Goal: Participate in discussion

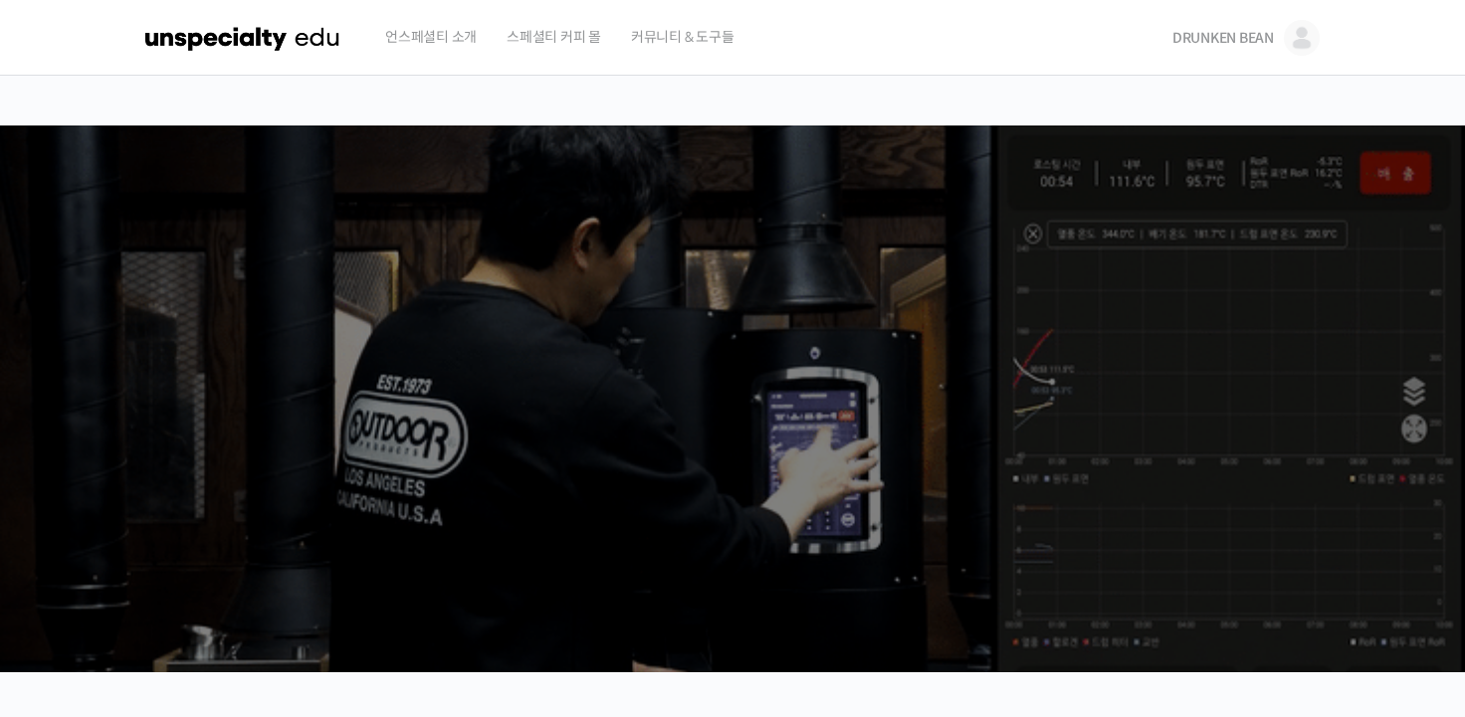
click at [1242, 37] on span "DRUNKEN BEAN" at bounding box center [1223, 38] width 102 height 18
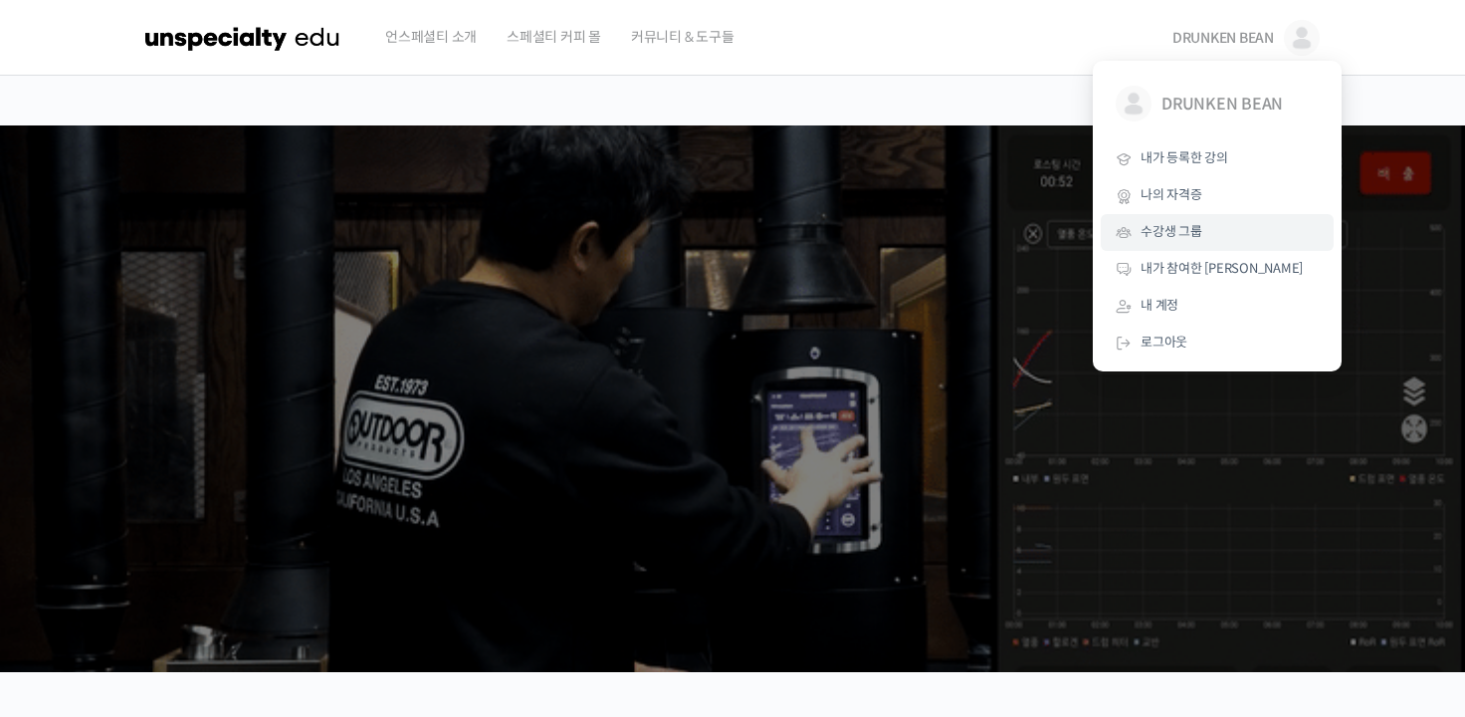
click at [1204, 234] on link "수강생 그룹" at bounding box center [1217, 232] width 233 height 37
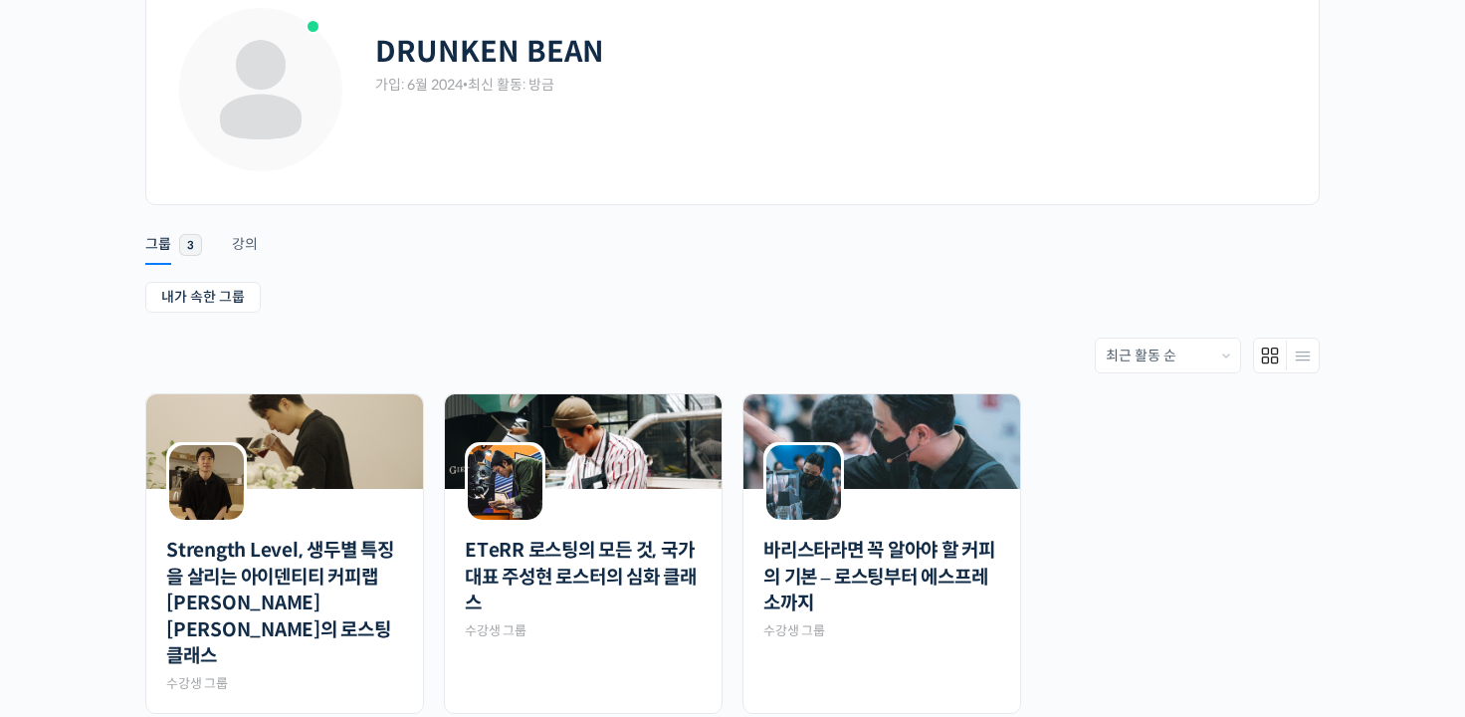
scroll to position [199, 0]
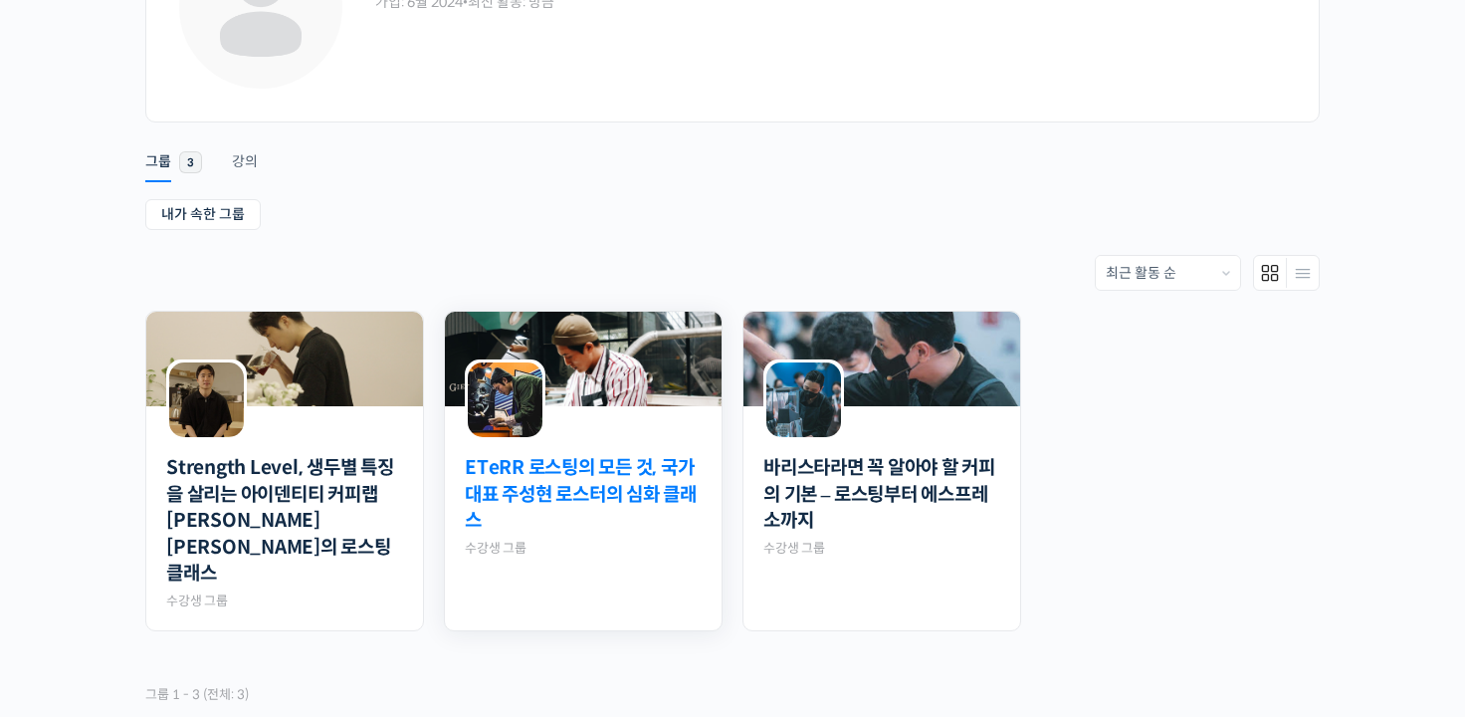
click at [557, 475] on link "ETeRR 로스팅의 모든 것, 국가대표 주성현 로스터의 심화 클래스" at bounding box center [583, 495] width 237 height 80
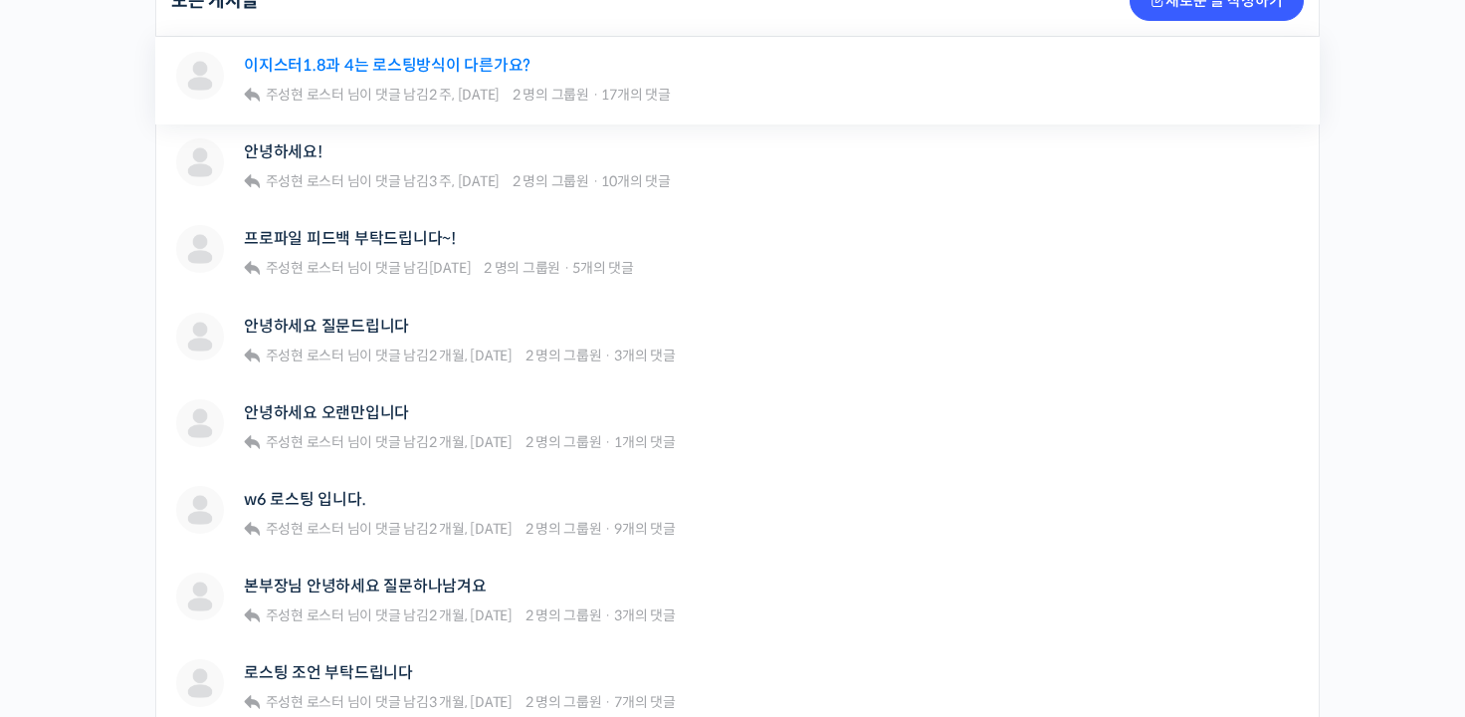
scroll to position [498, 0]
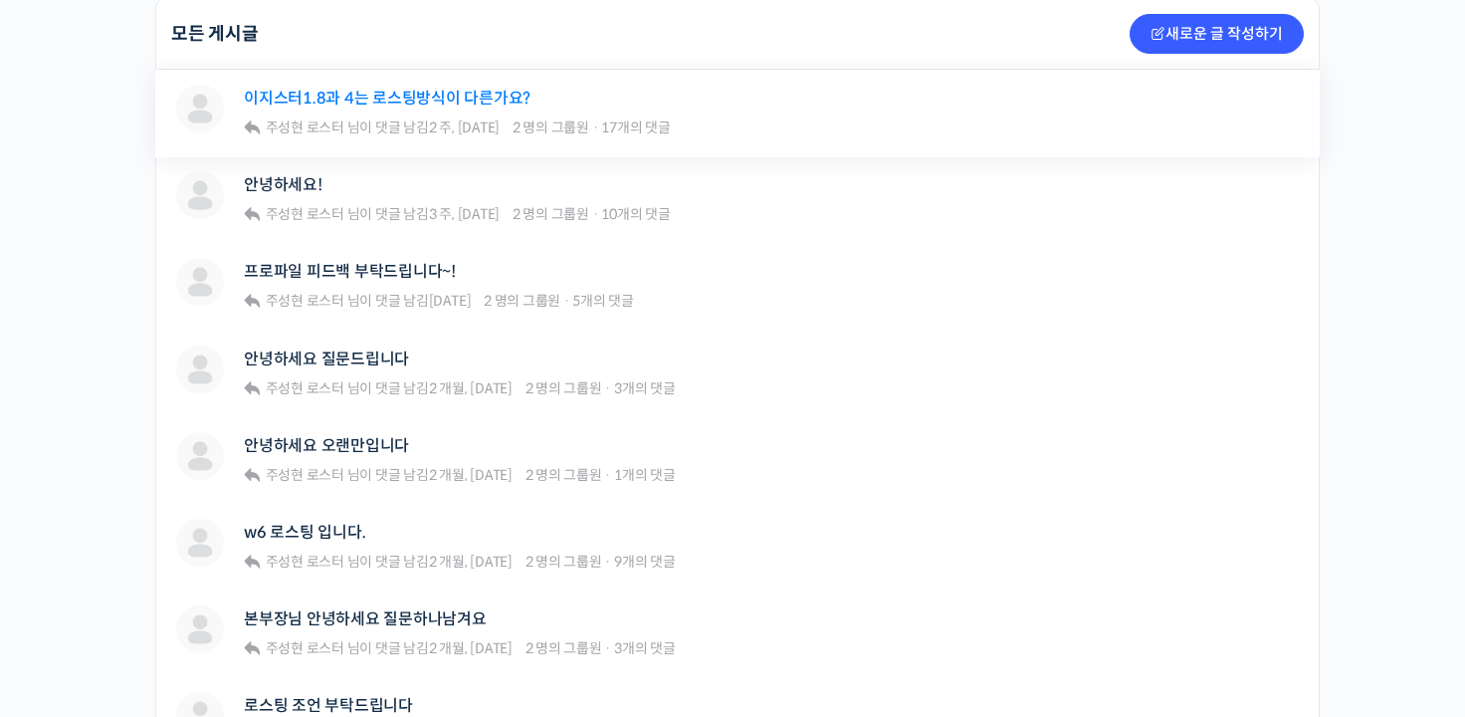
click at [451, 89] on link "이지스터1.8과 4는 로스팅방식이 다른가요?" at bounding box center [387, 98] width 287 height 19
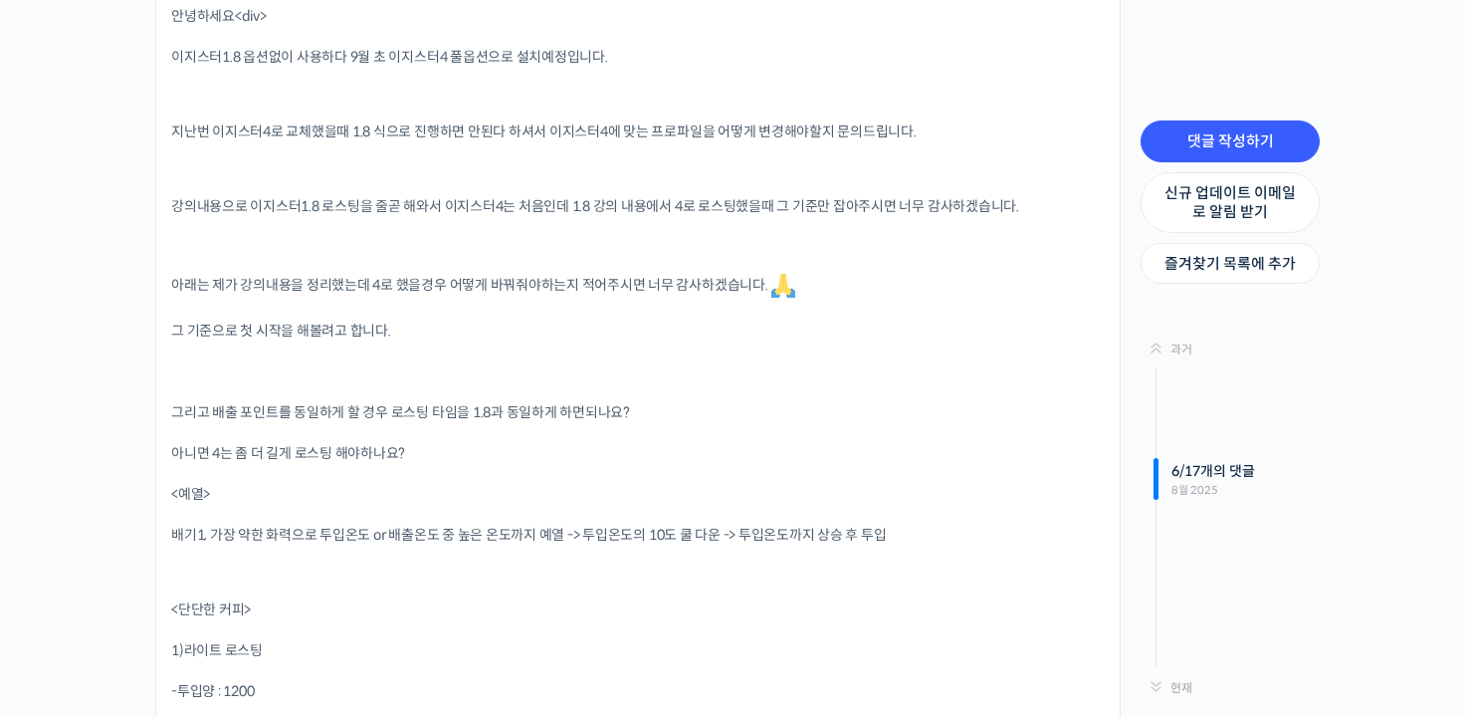
scroll to position [2289, 0]
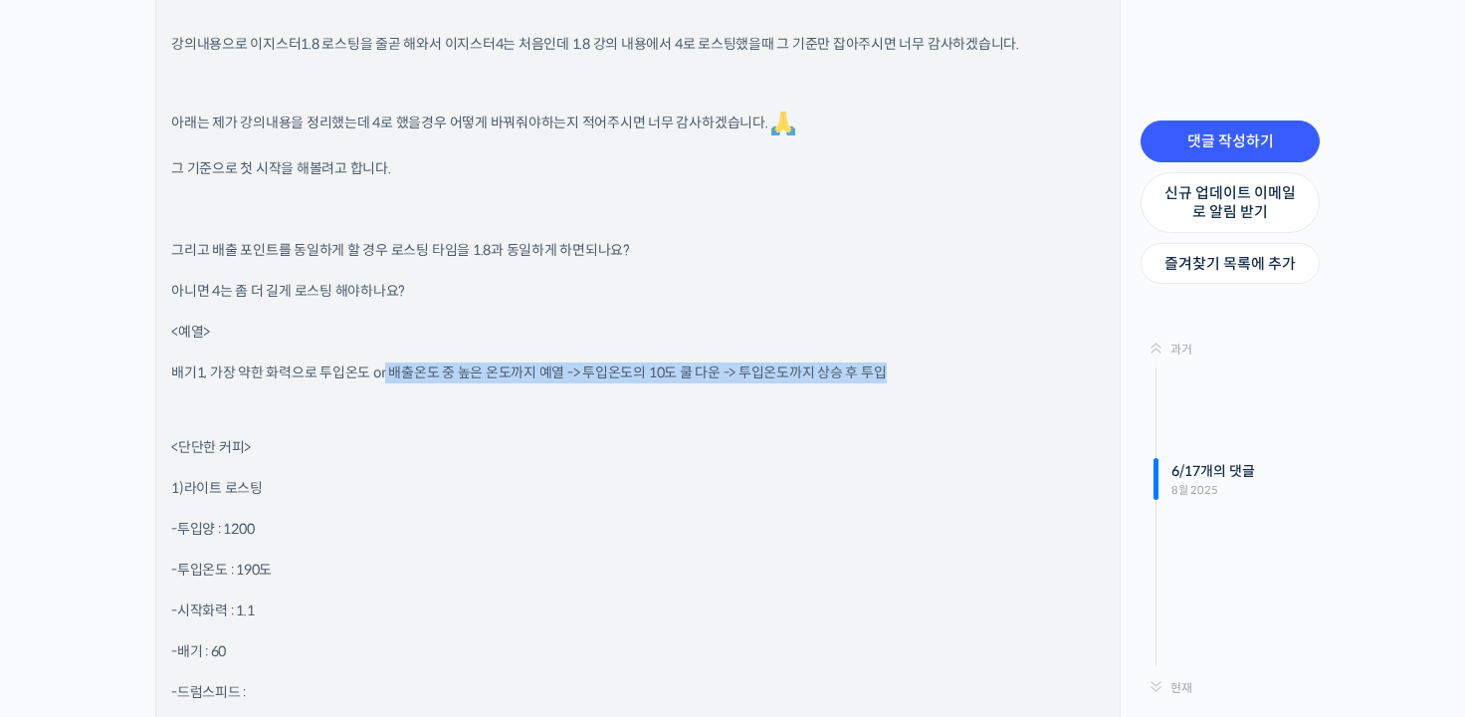
drag, startPoint x: 386, startPoint y: 374, endPoint x: 805, endPoint y: 389, distance: 419.2
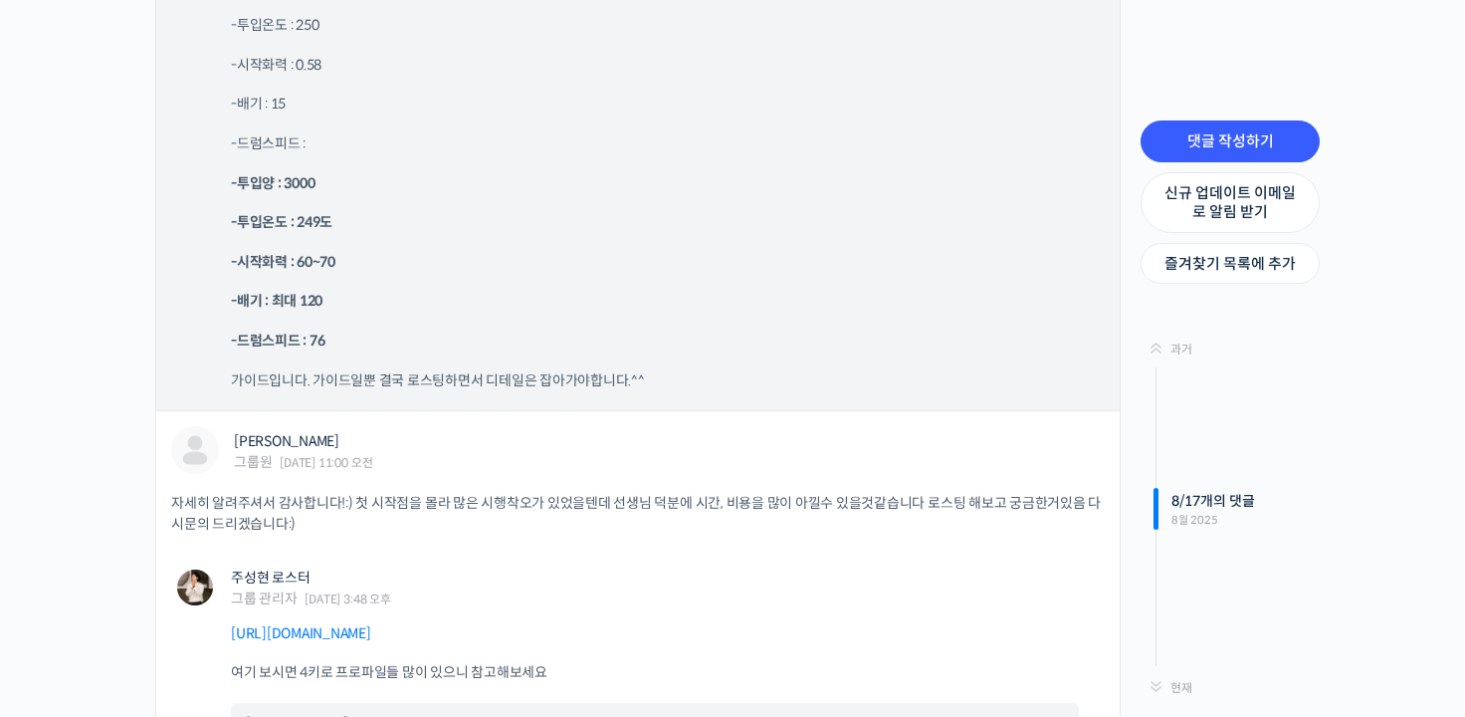
scroll to position [11345, 0]
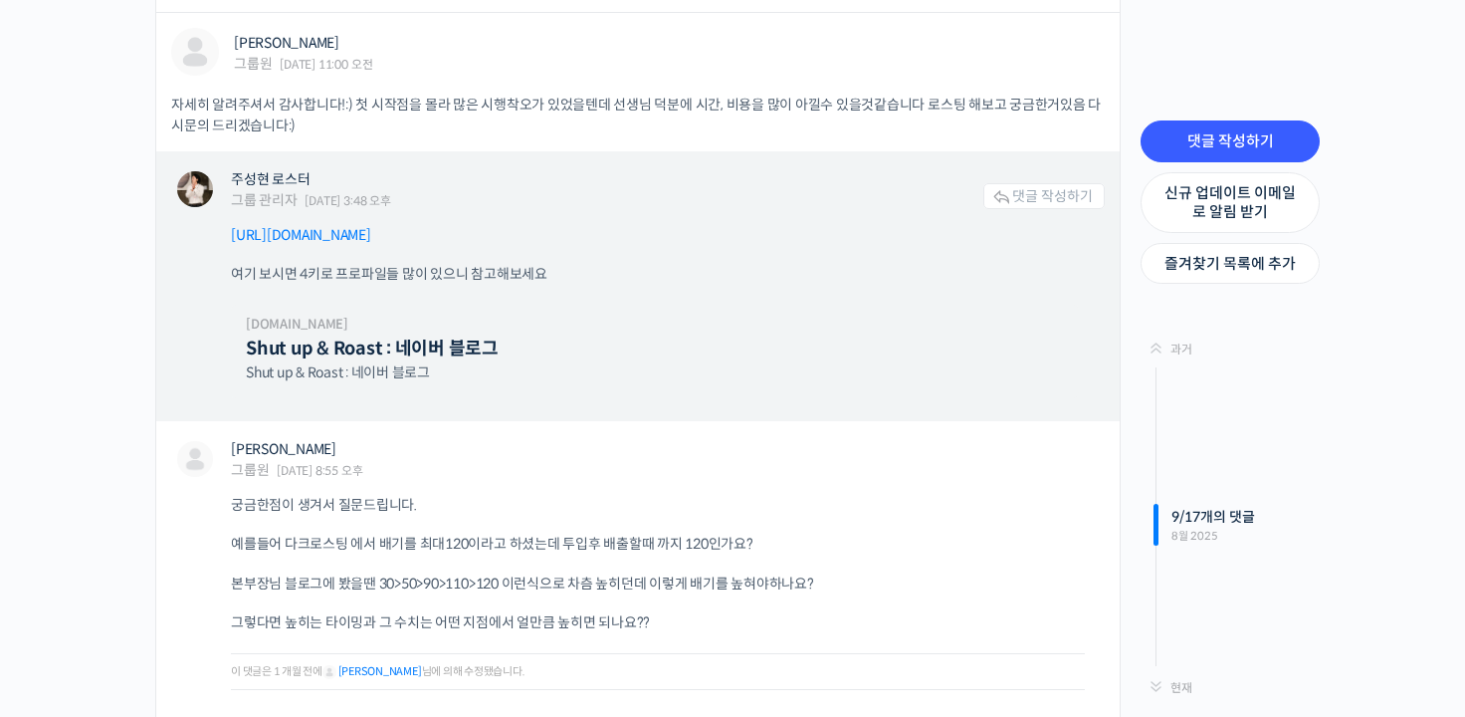
click at [371, 228] on link "https://blog.naver.com/rhismine" at bounding box center [301, 235] width 140 height 18
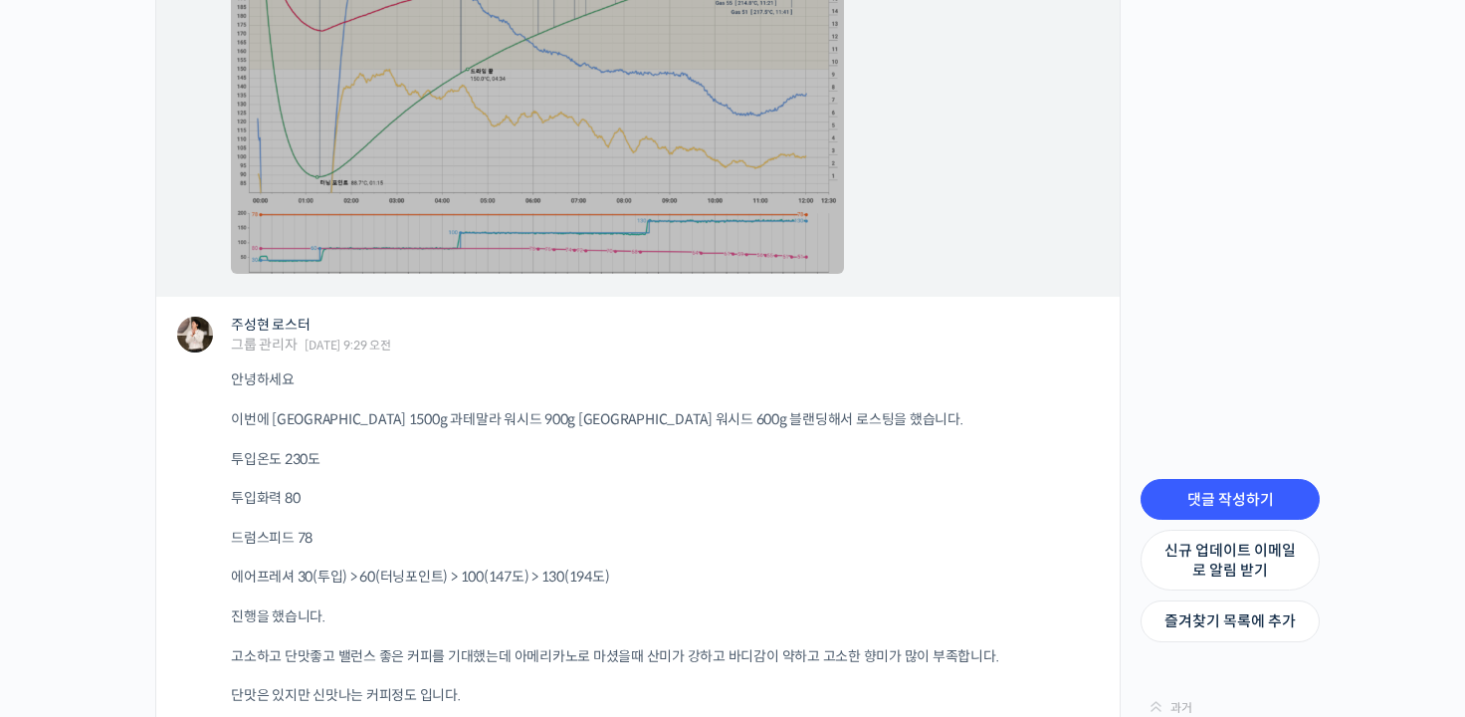
scroll to position [15127, 0]
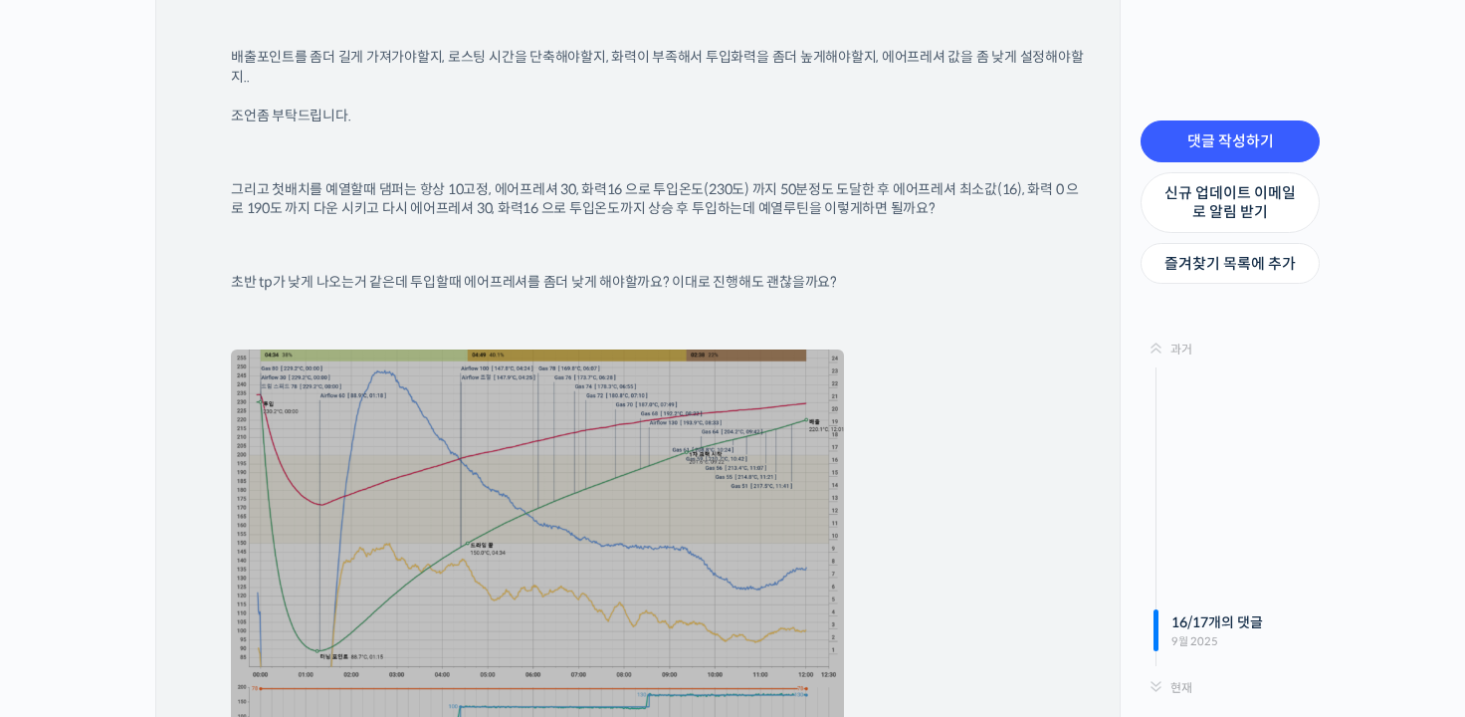
click at [591, 456] on link at bounding box center [537, 548] width 613 height 398
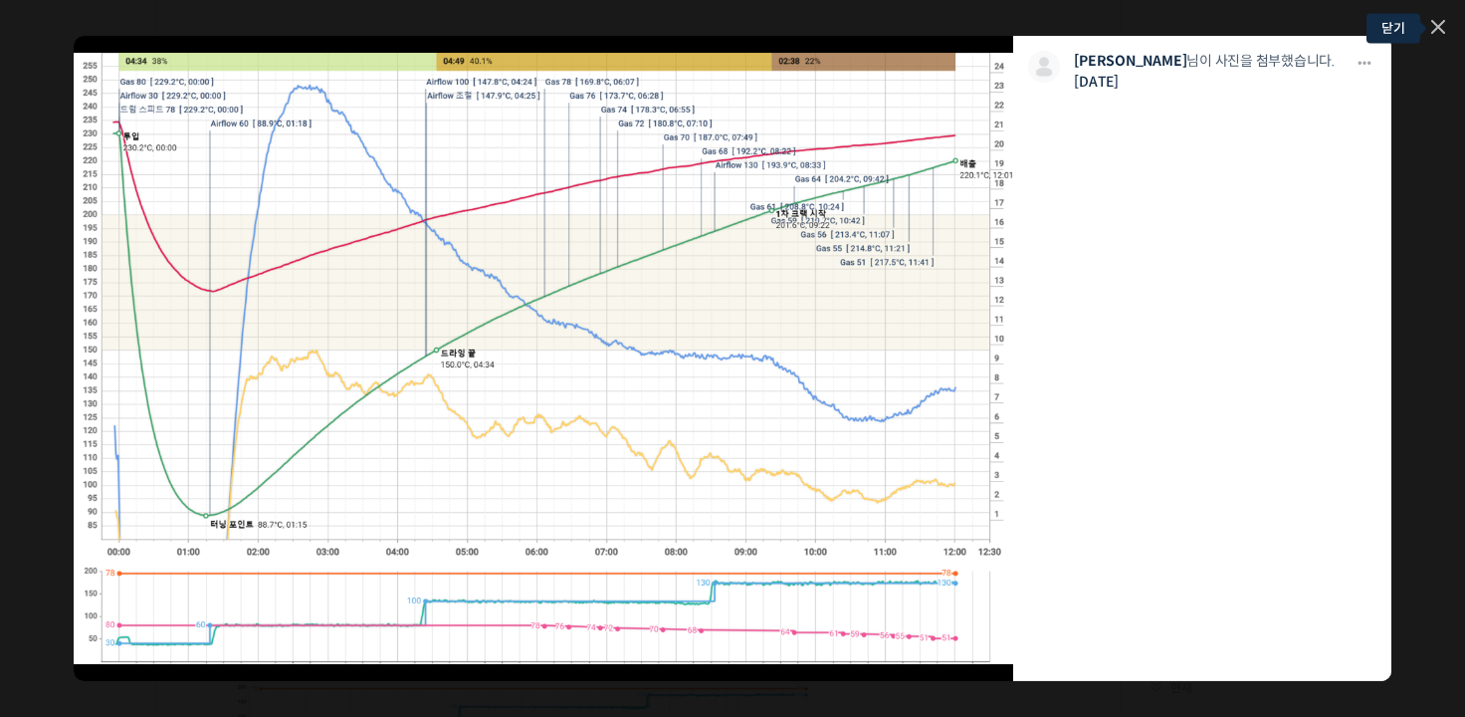
click at [1441, 23] on icon at bounding box center [1438, 27] width 12 height 12
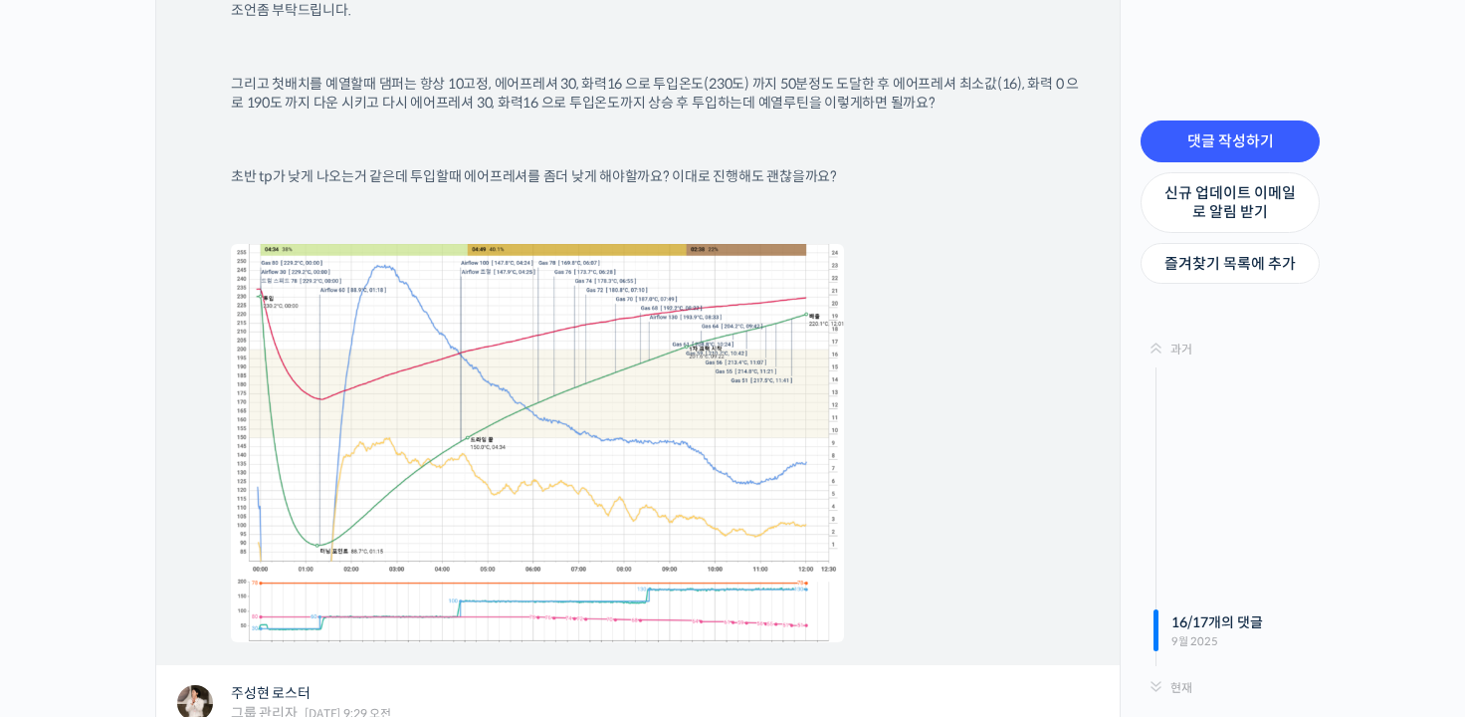
scroll to position [15326, 0]
